Goal: Task Accomplishment & Management: Complete application form

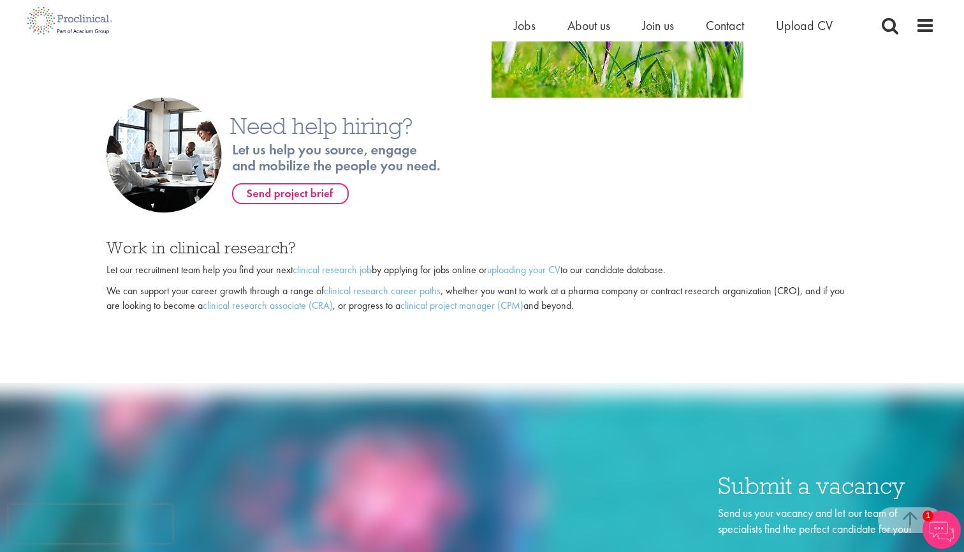
scroll to position [900, 0]
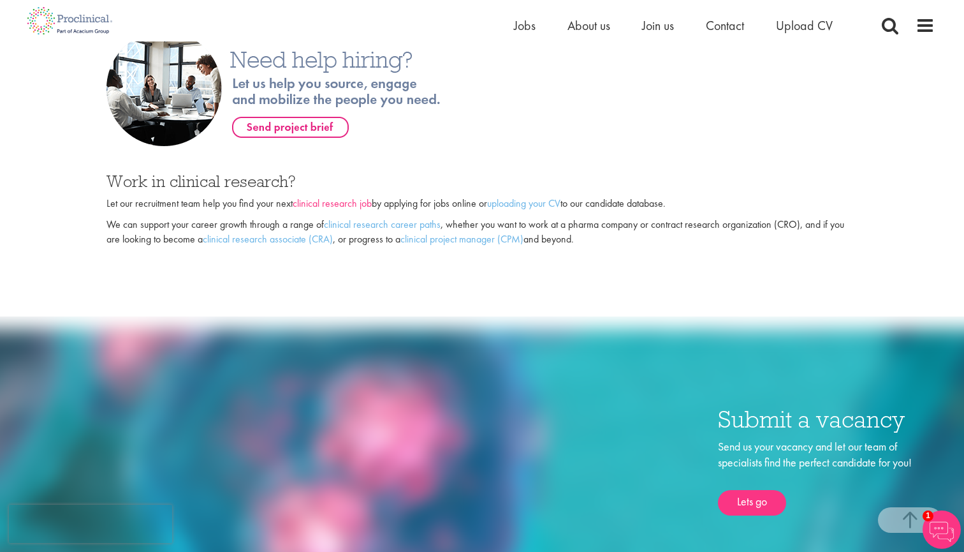
click at [348, 198] on link "clinical research job" at bounding box center [332, 202] width 79 height 13
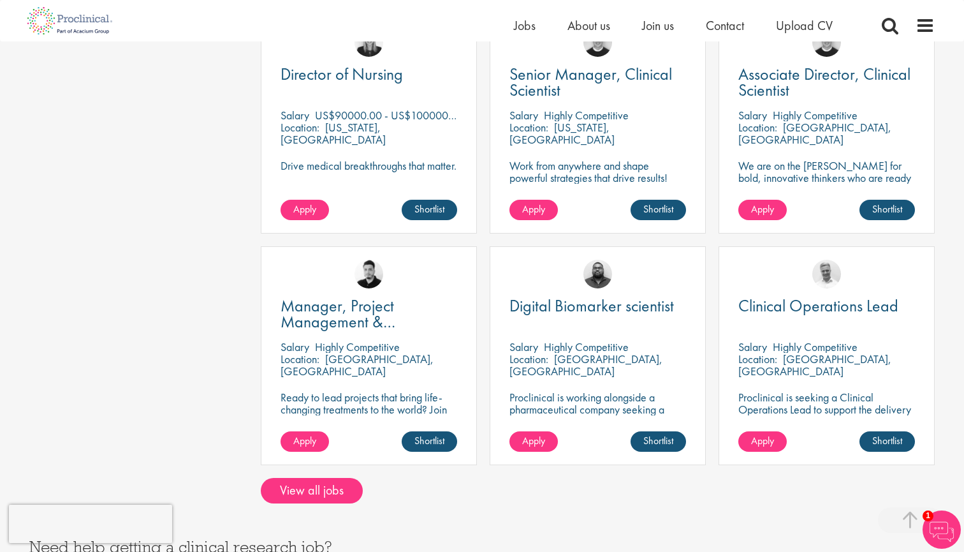
scroll to position [896, 0]
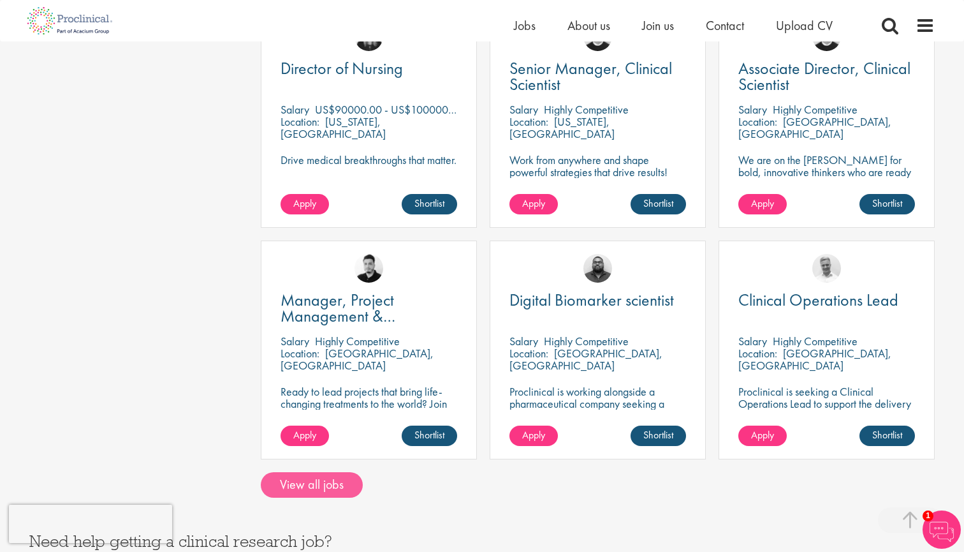
click at [311, 472] on link "View all jobs" at bounding box center [312, 485] width 102 height 26
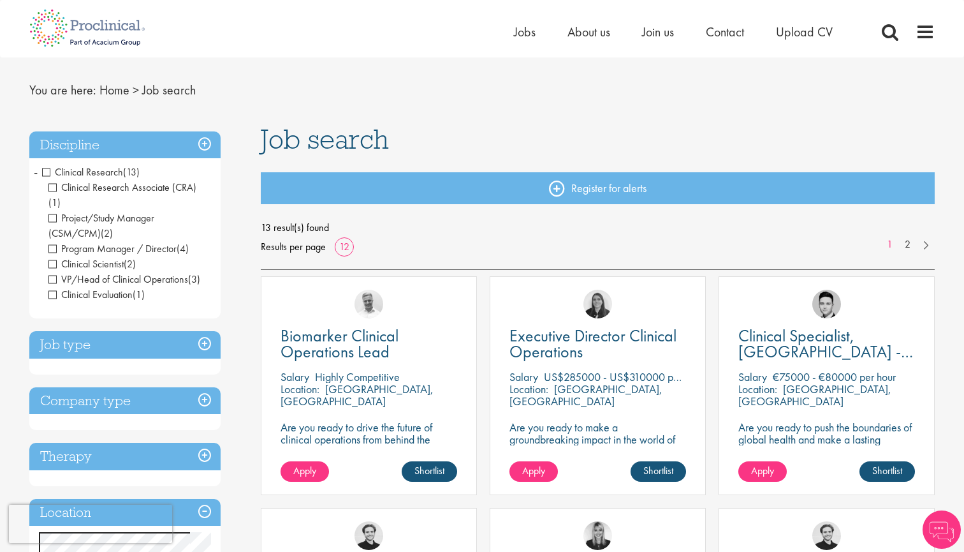
scroll to position [35, 0]
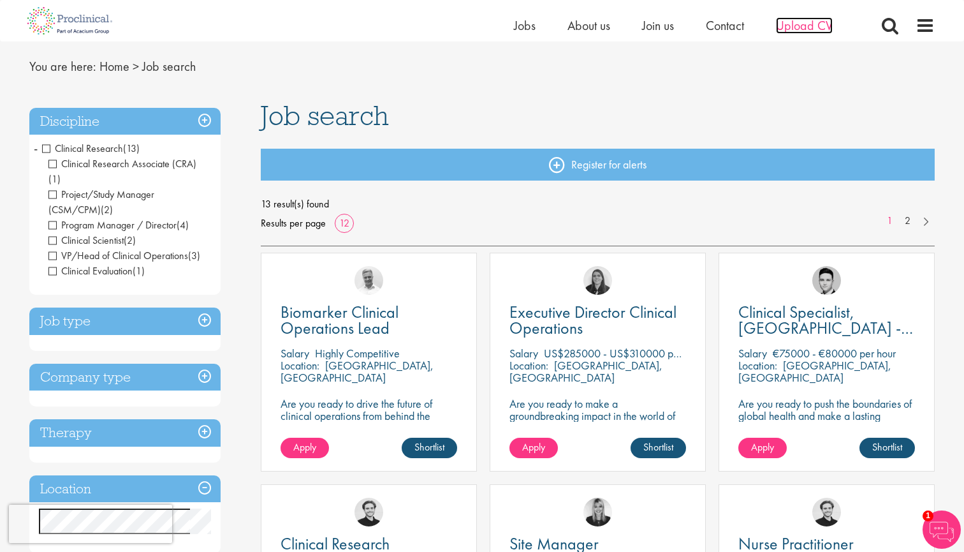
click at [812, 22] on span "Upload CV" at bounding box center [804, 25] width 57 height 17
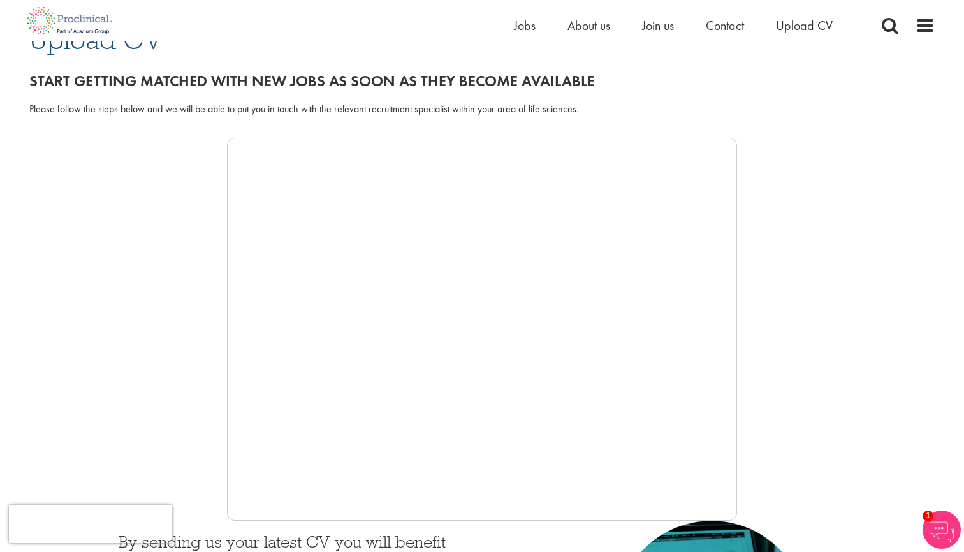
scroll to position [149, 0]
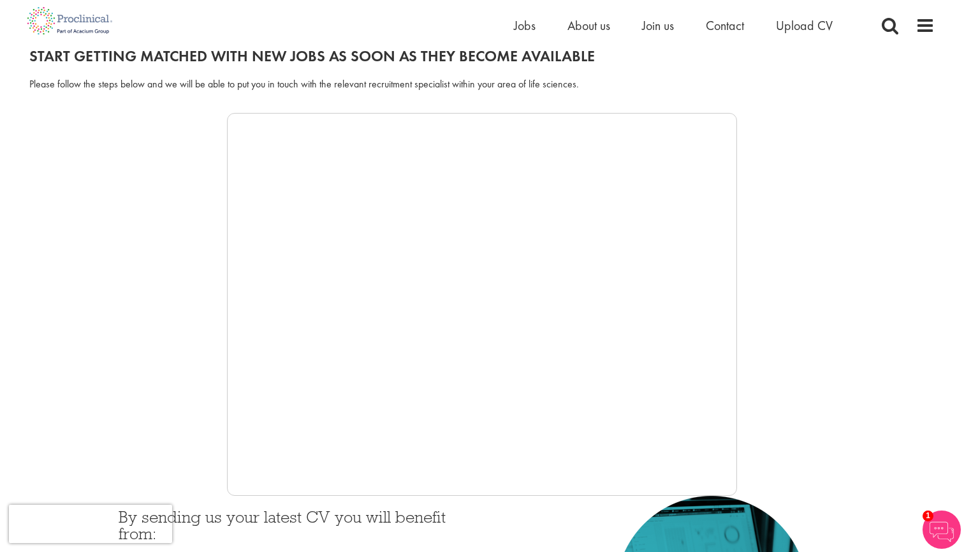
click at [189, 374] on div at bounding box center [482, 304] width 906 height 383
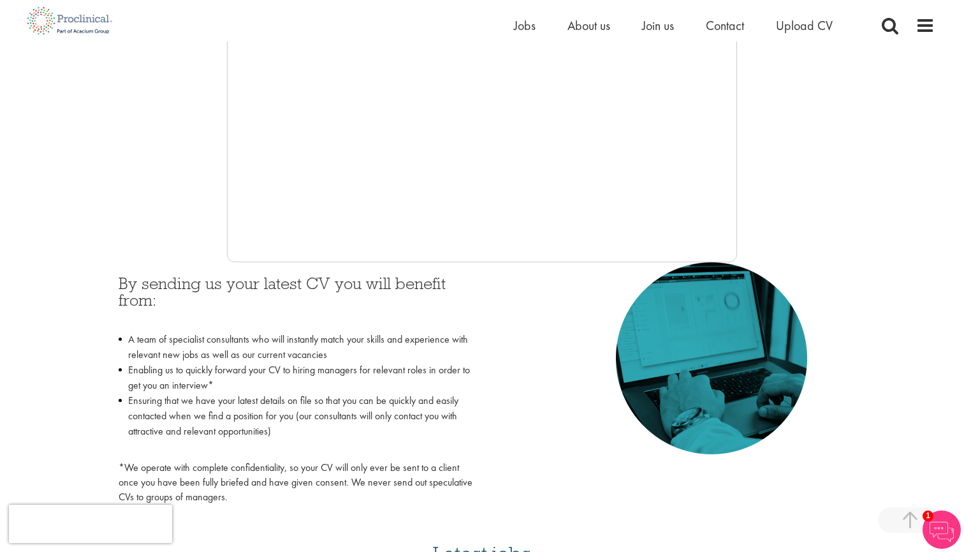
scroll to position [397, 0]
